Goal: Navigation & Orientation: Find specific page/section

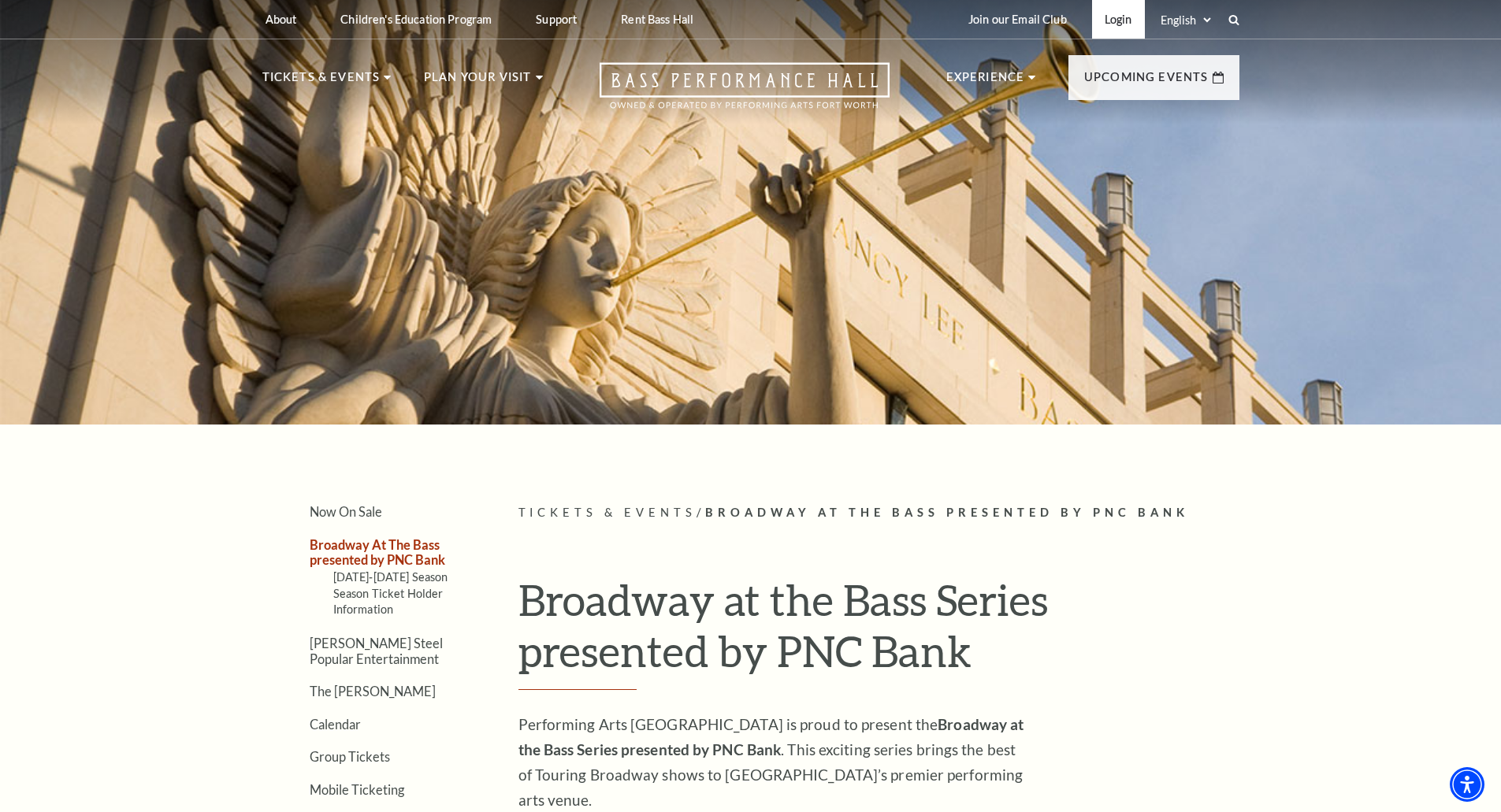
click at [1105, 14] on link "Login" at bounding box center [1118, 19] width 53 height 39
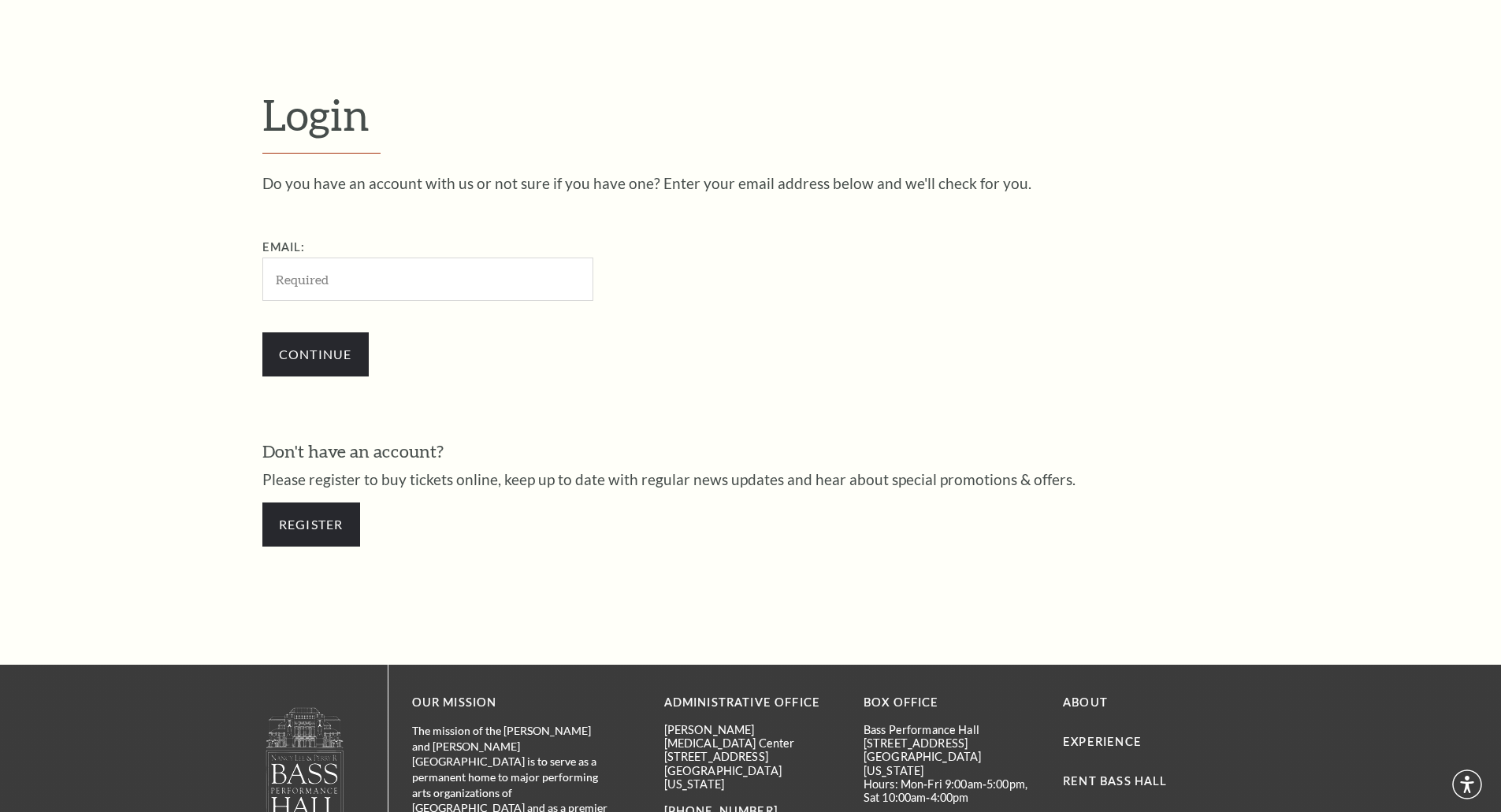
scroll to position [527, 0]
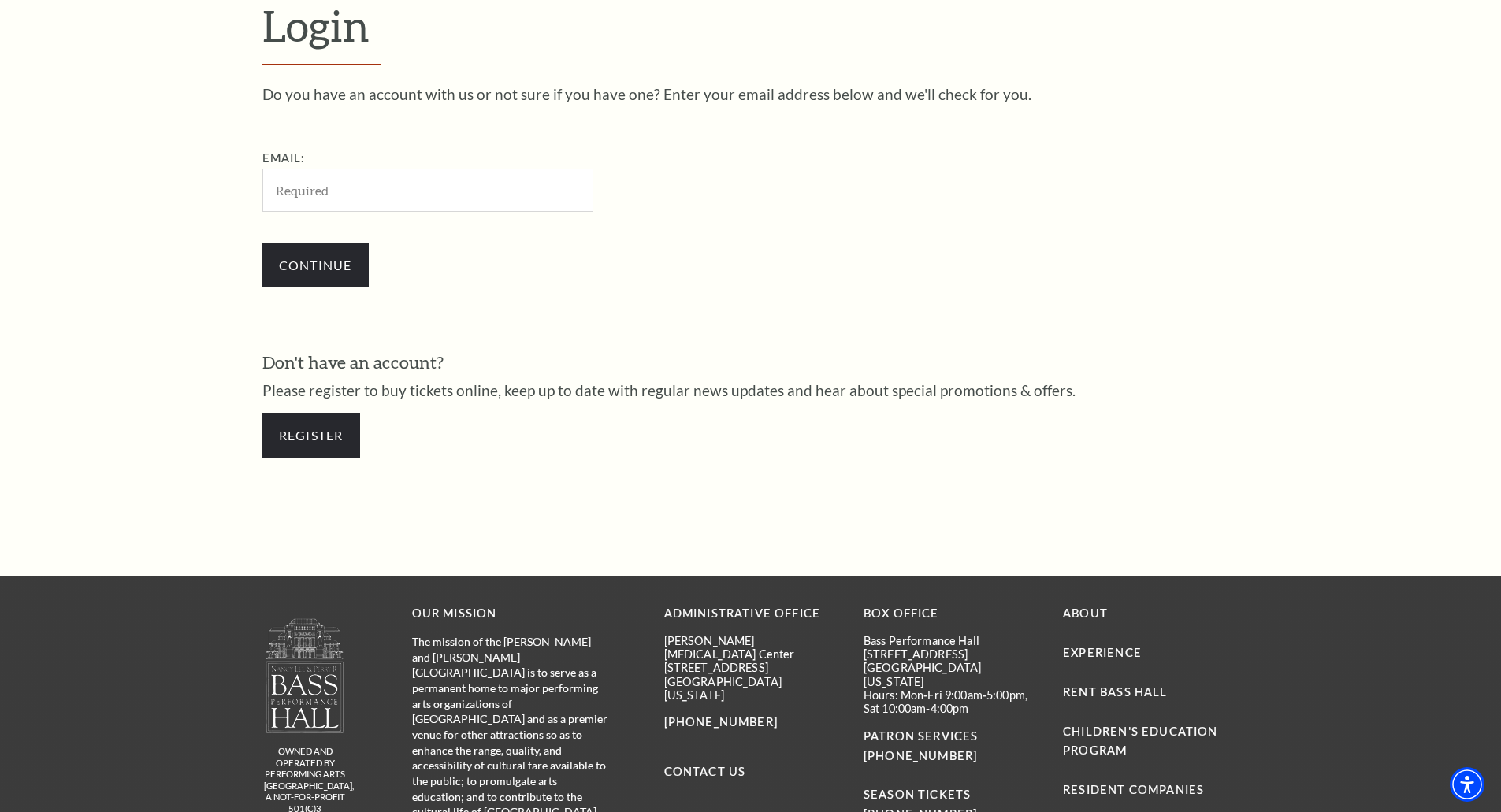
click at [300, 177] on input "Email:" at bounding box center [428, 190] width 331 height 43
type input "meredith.demaagd@gmail.com"
click at [358, 268] on input "Continue" at bounding box center [315, 265] width 106 height 44
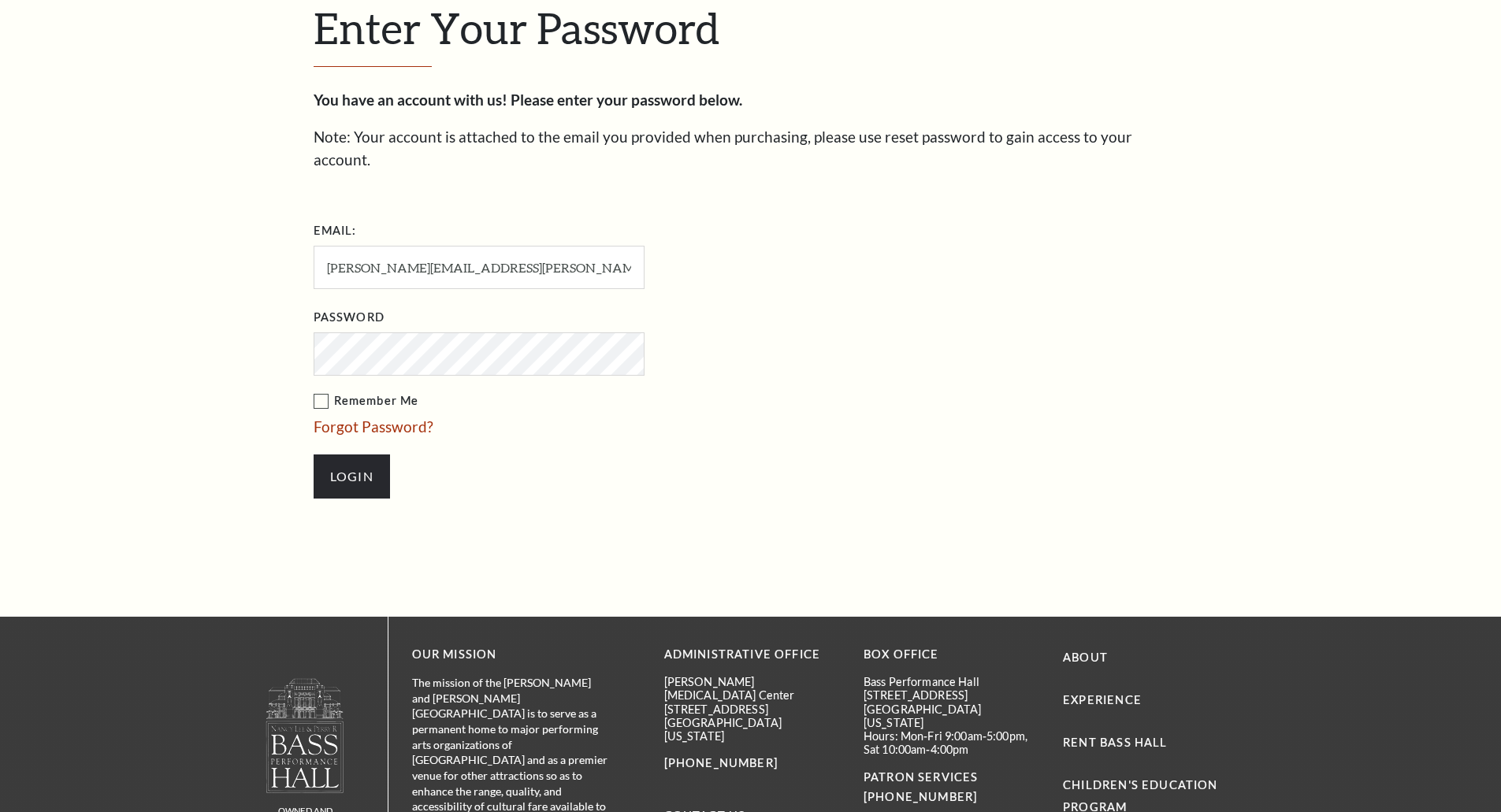
scroll to position [542, 0]
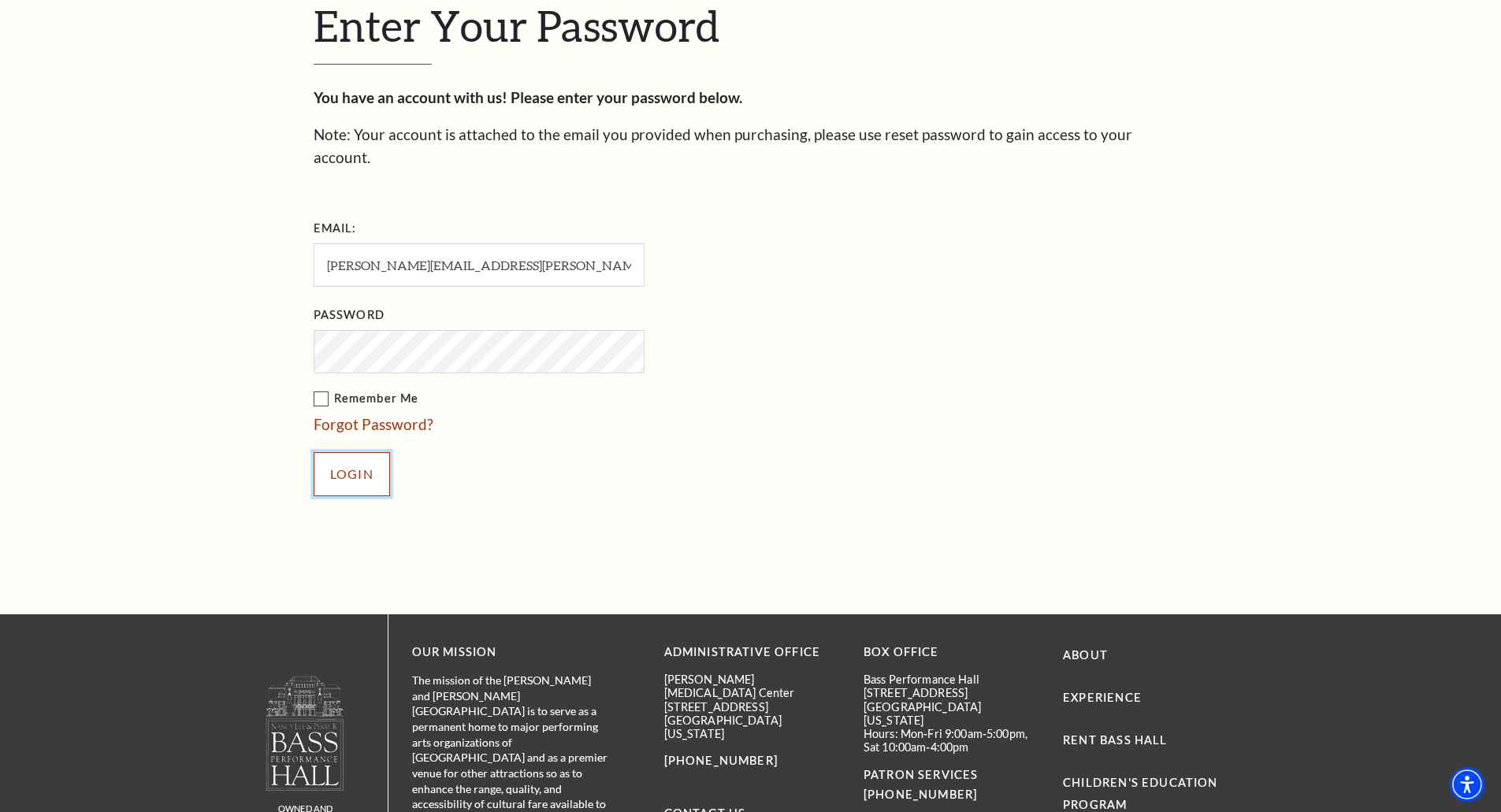
click at [352, 456] on input "Login" at bounding box center [352, 474] width 76 height 44
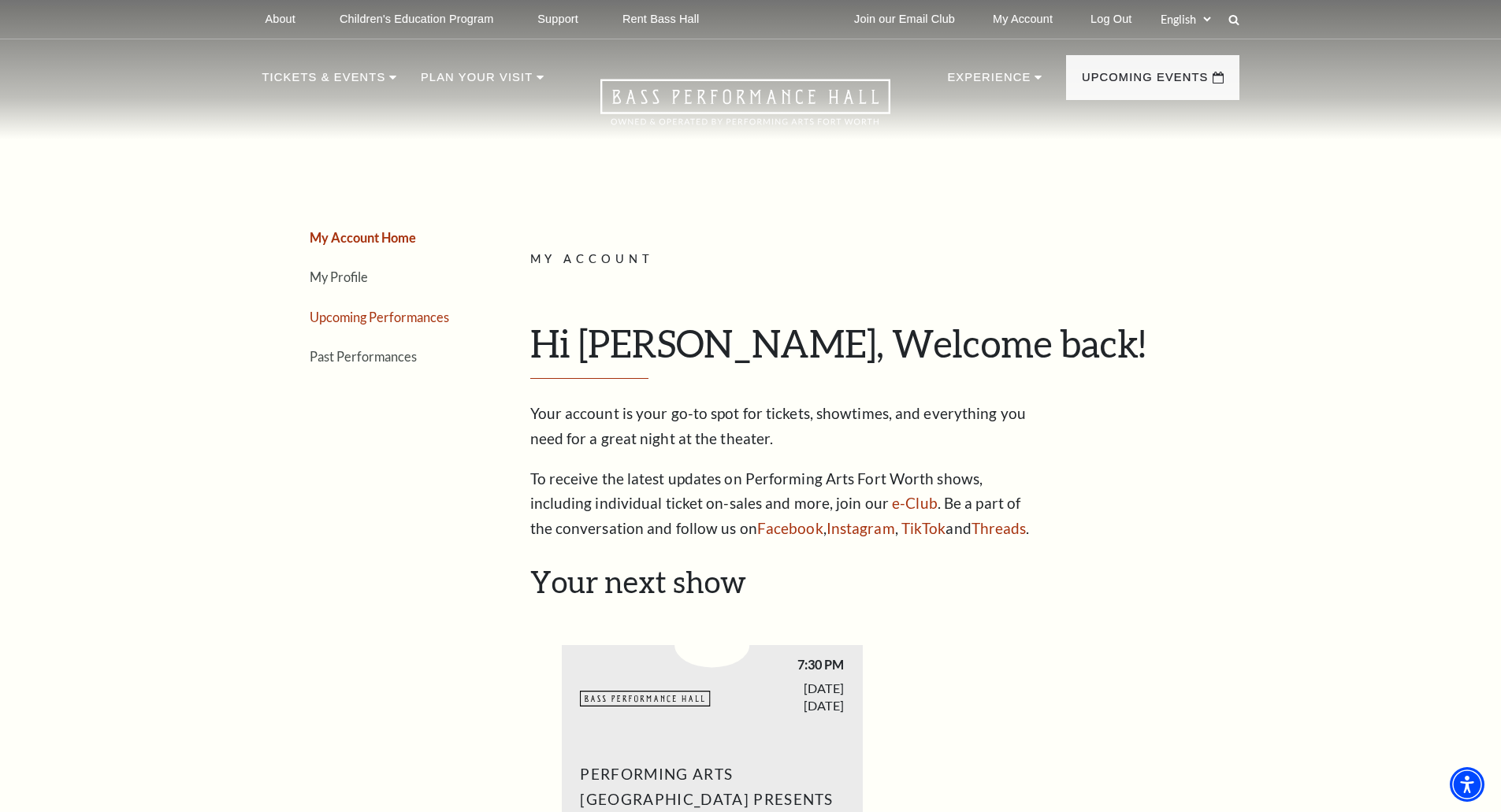
click at [358, 317] on link "Upcoming Performances" at bounding box center [379, 317] width 139 height 15
